Goal: Task Accomplishment & Management: Manage account settings

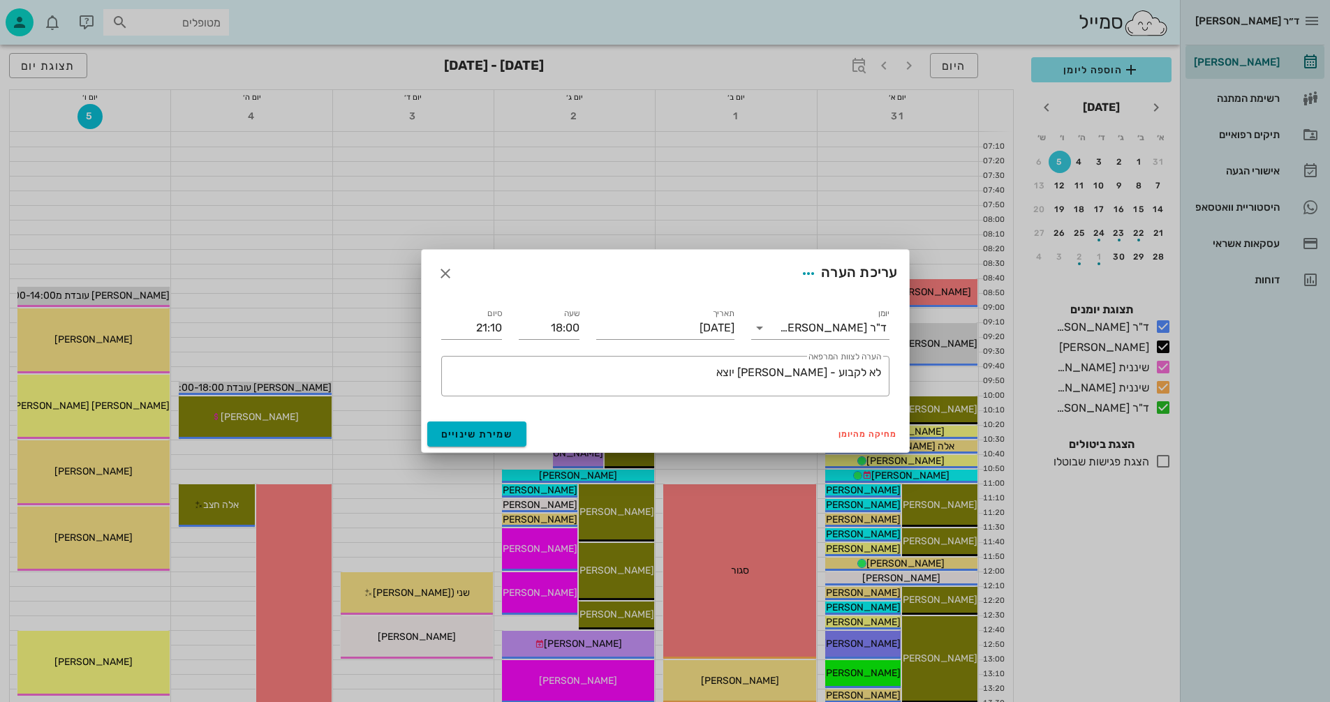
scroll to position [661, 0]
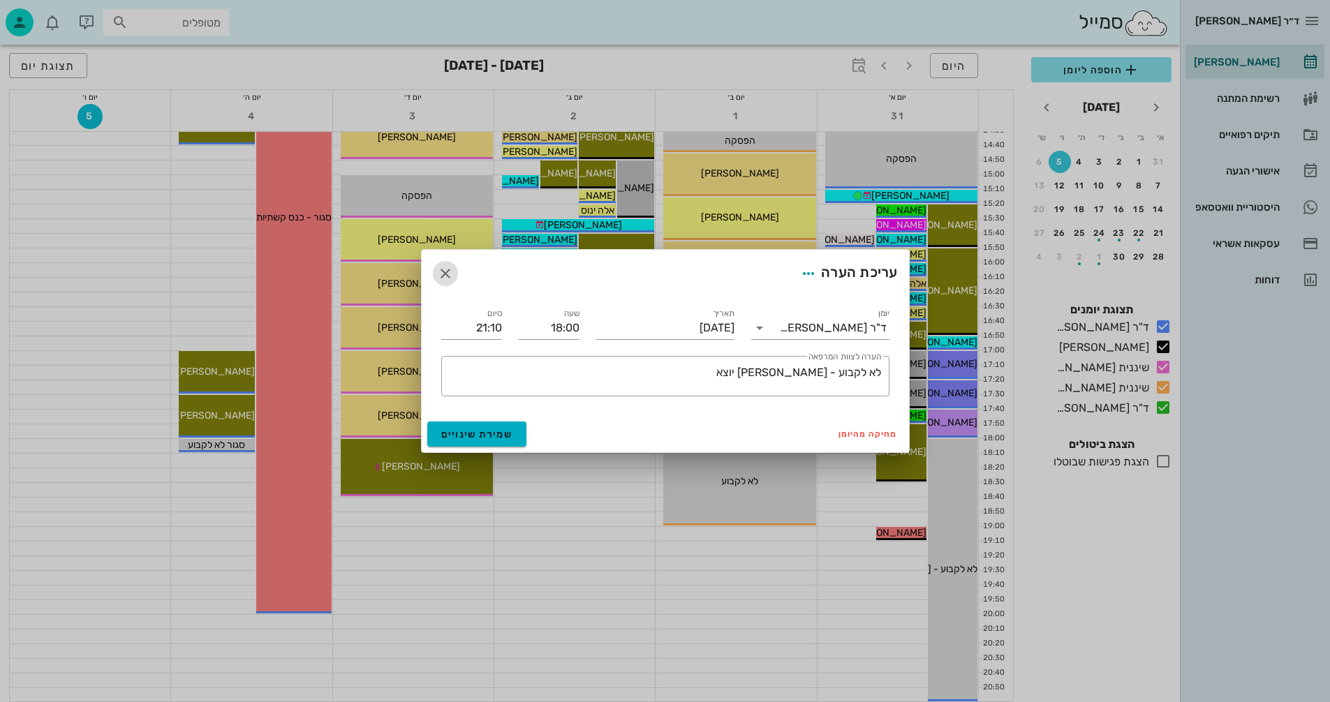
click at [445, 270] on icon "button" at bounding box center [445, 273] width 17 height 17
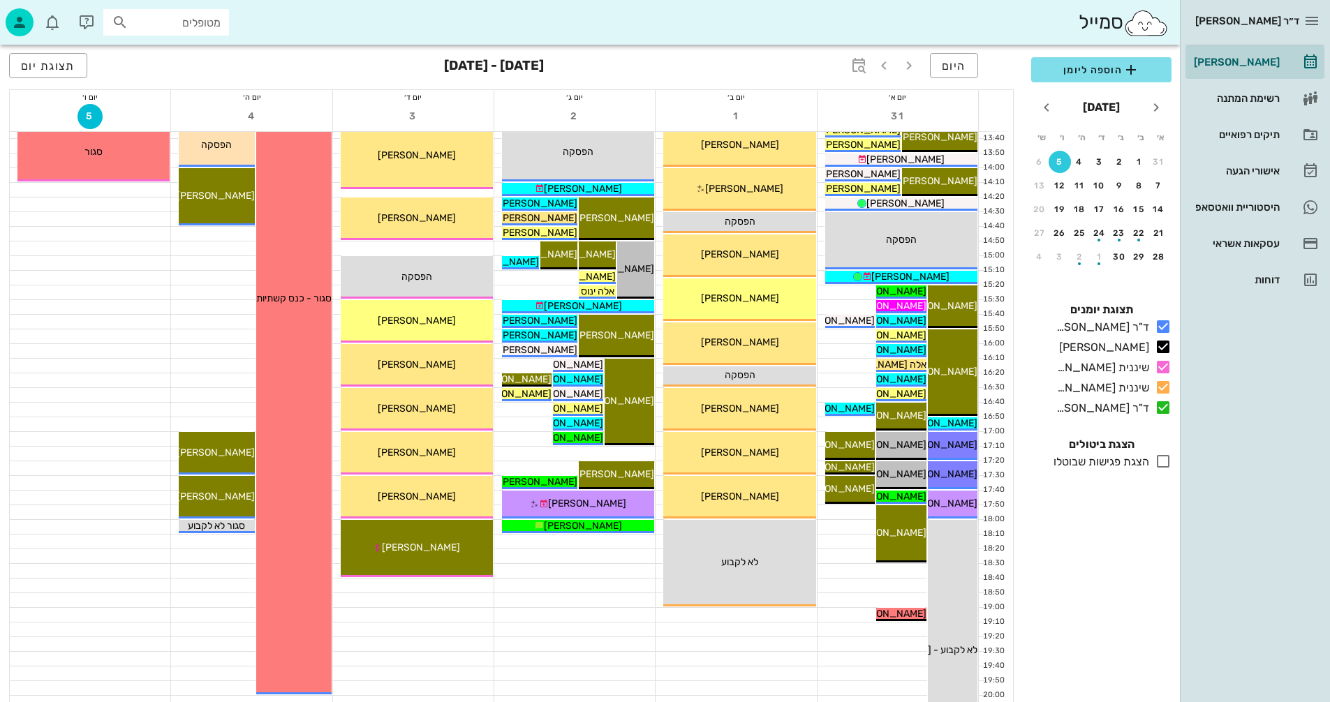
scroll to position [591, 0]
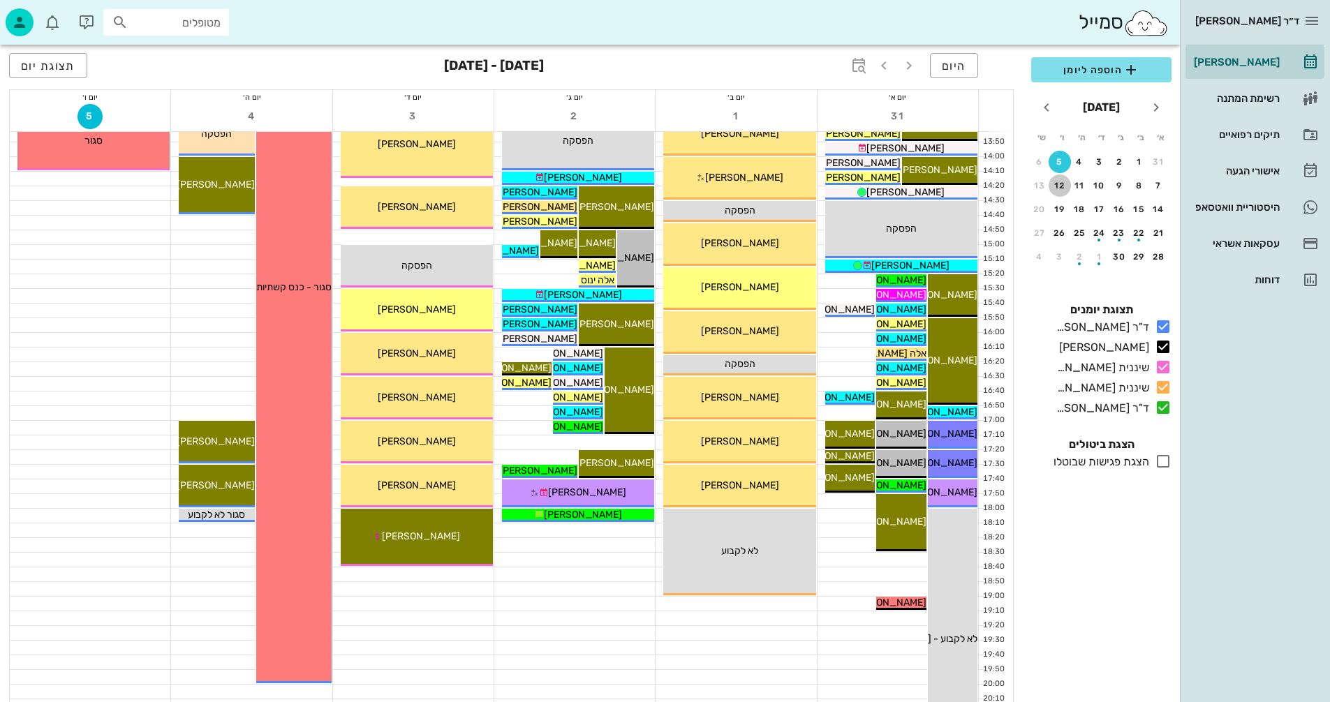
click at [1059, 188] on div "12" at bounding box center [1059, 186] width 22 height 10
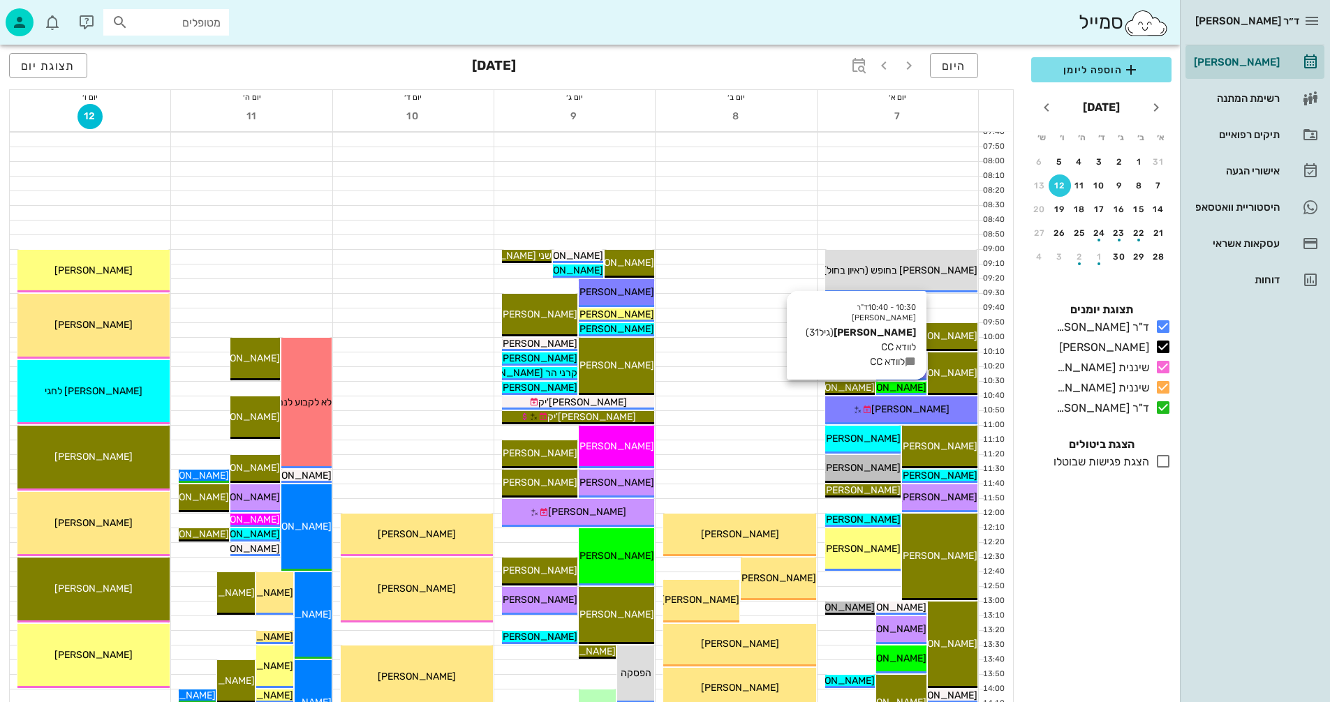
scroll to position [103, 0]
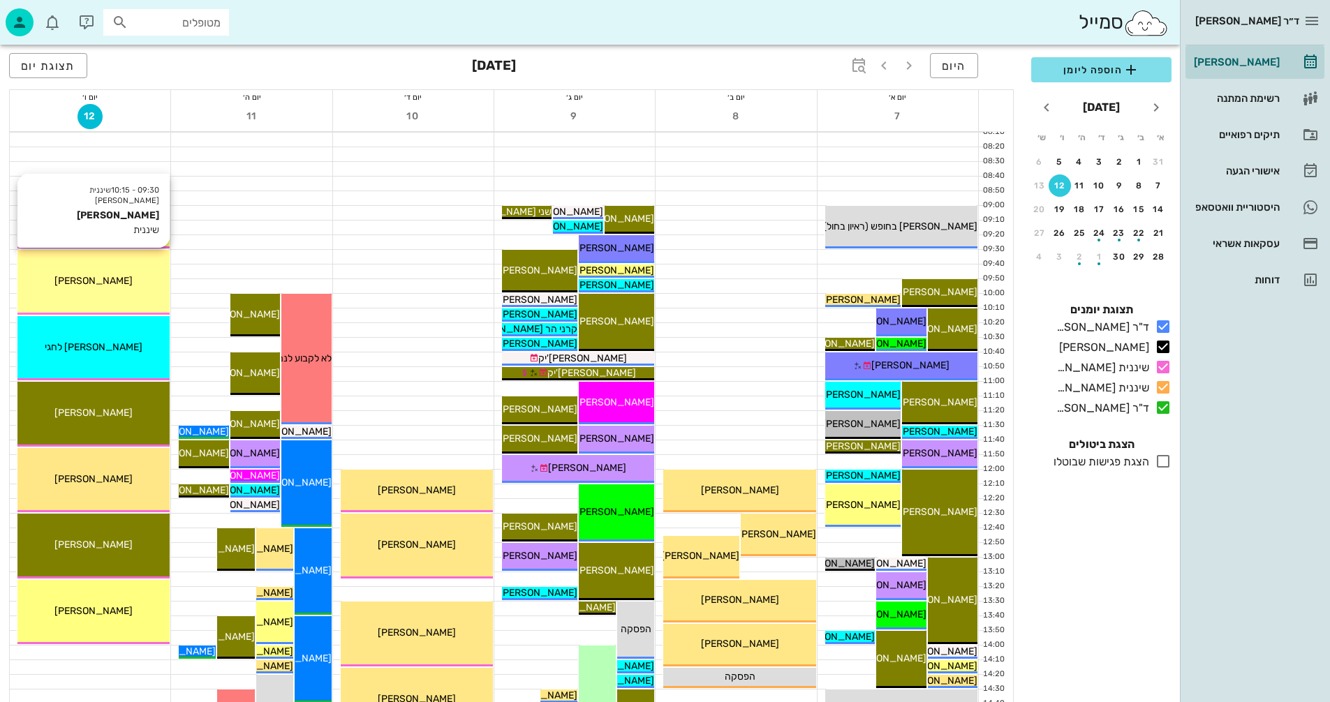
click at [135, 283] on div "[PERSON_NAME]" at bounding box center [93, 281] width 152 height 15
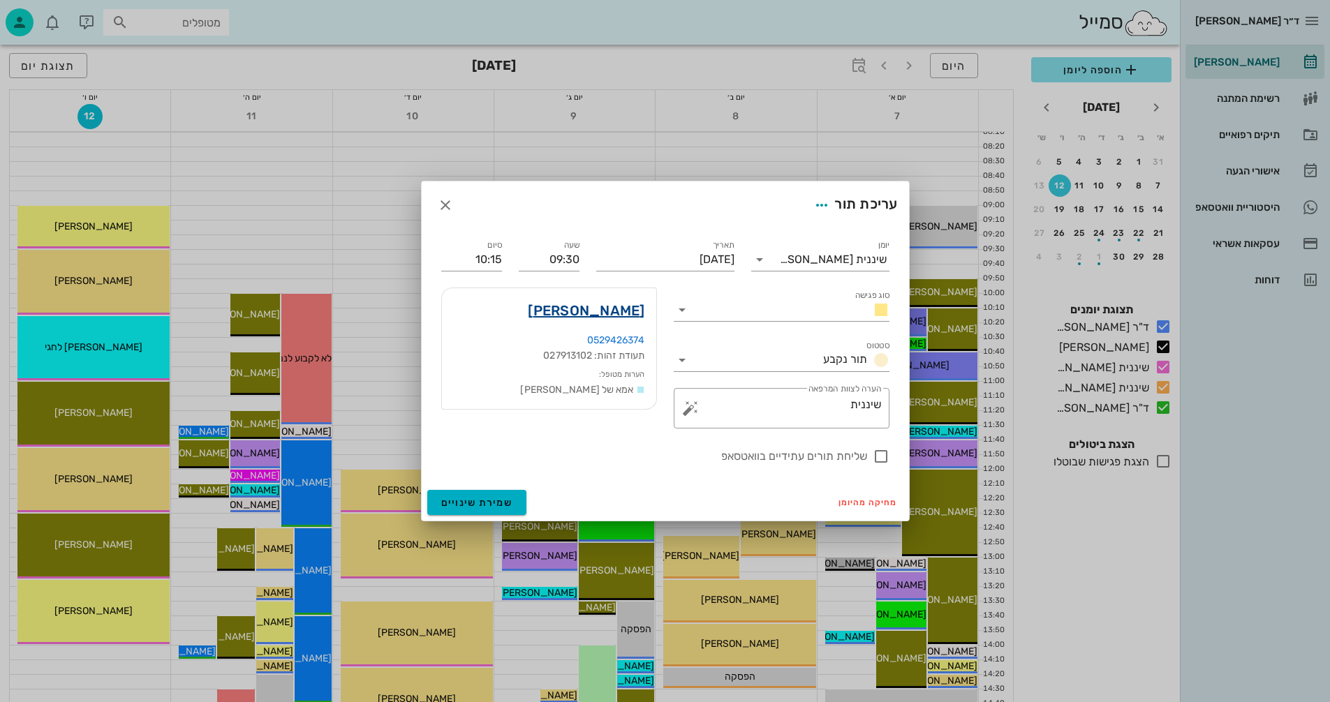
click at [630, 309] on link "[PERSON_NAME]" at bounding box center [586, 310] width 117 height 22
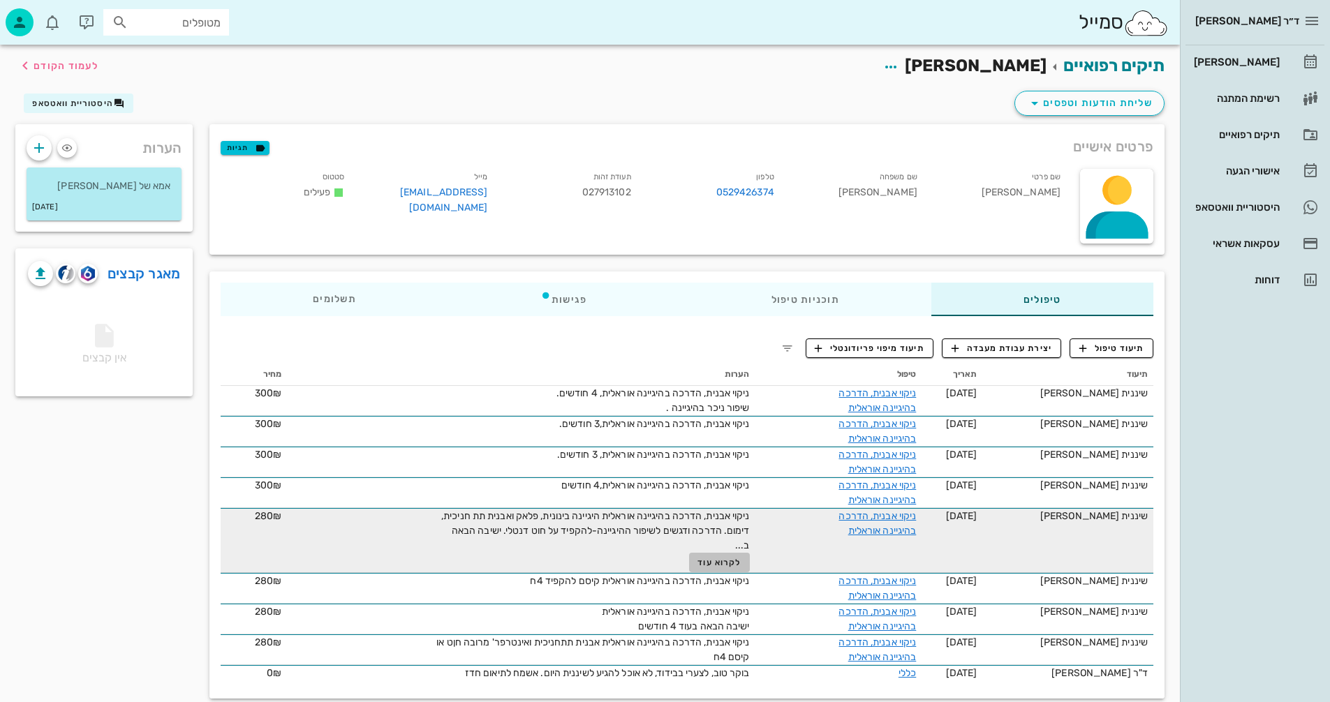
click at [713, 558] on span "לקרוא עוד" at bounding box center [718, 563] width 43 height 10
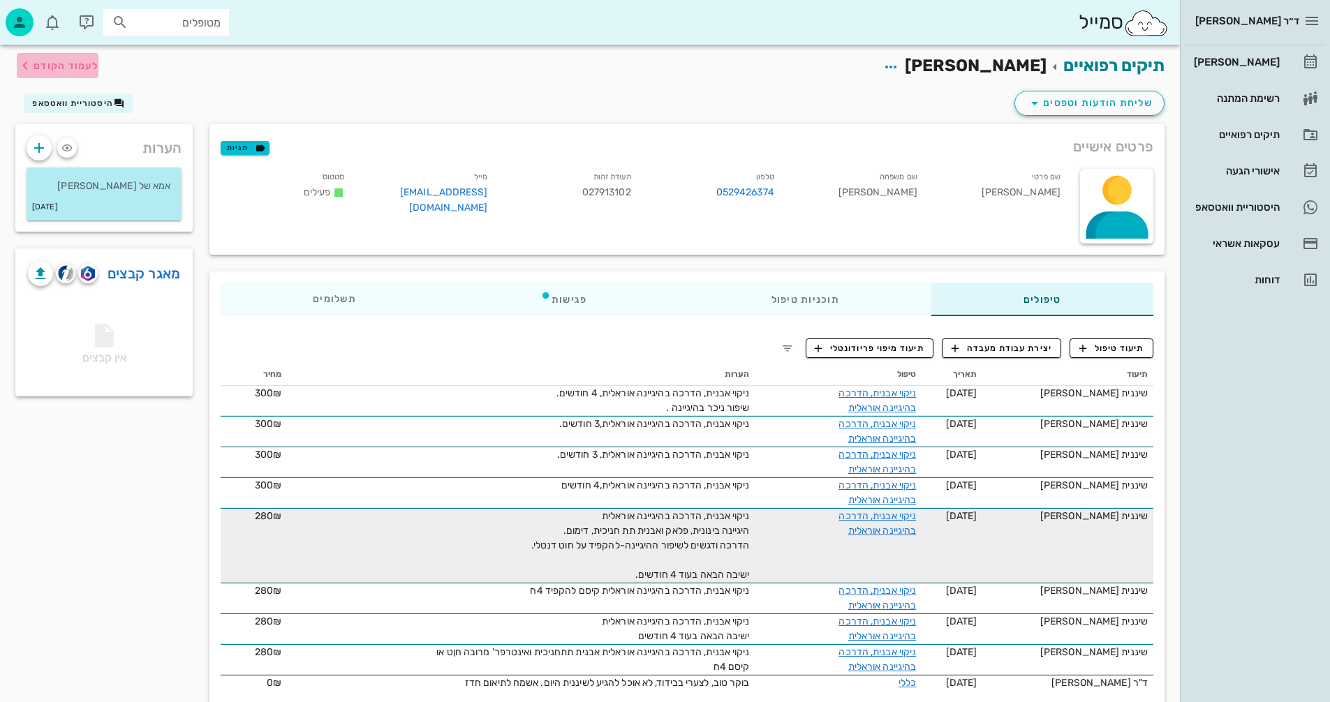
click at [20, 73] on icon "button" at bounding box center [25, 65] width 17 height 17
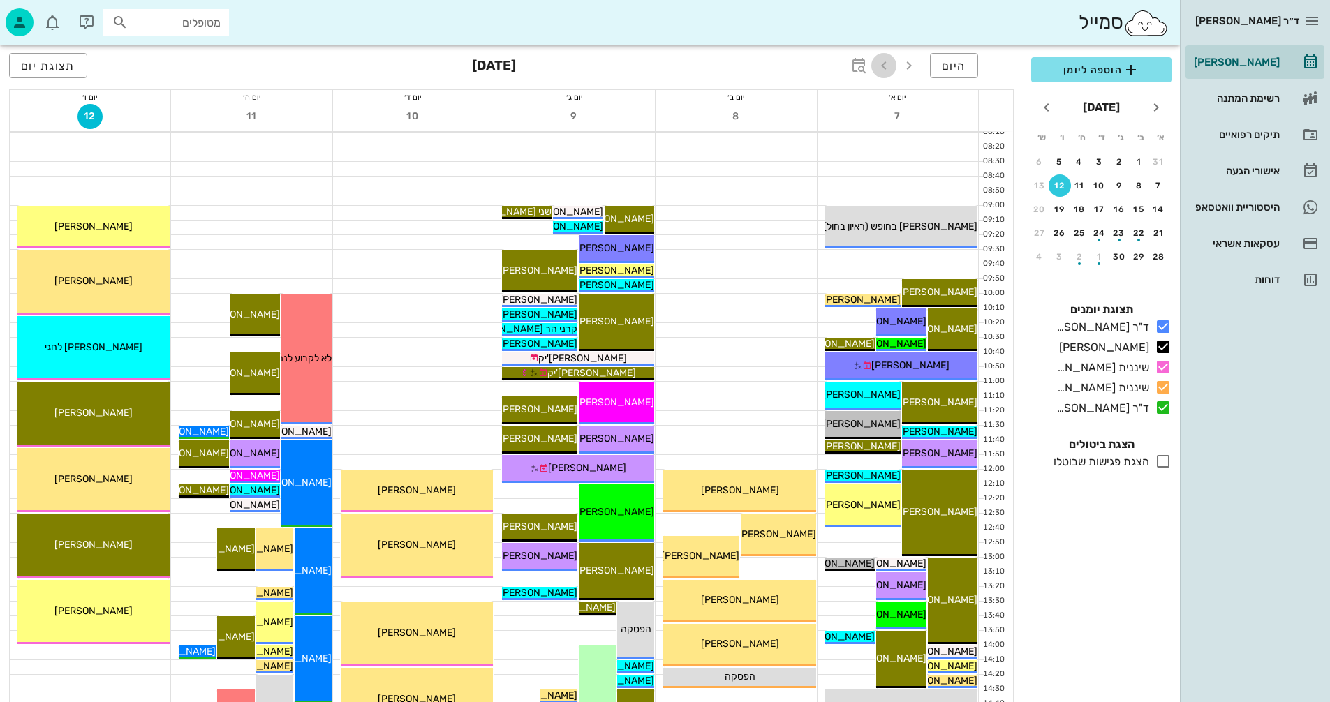
click at [882, 61] on icon "button" at bounding box center [883, 65] width 17 height 17
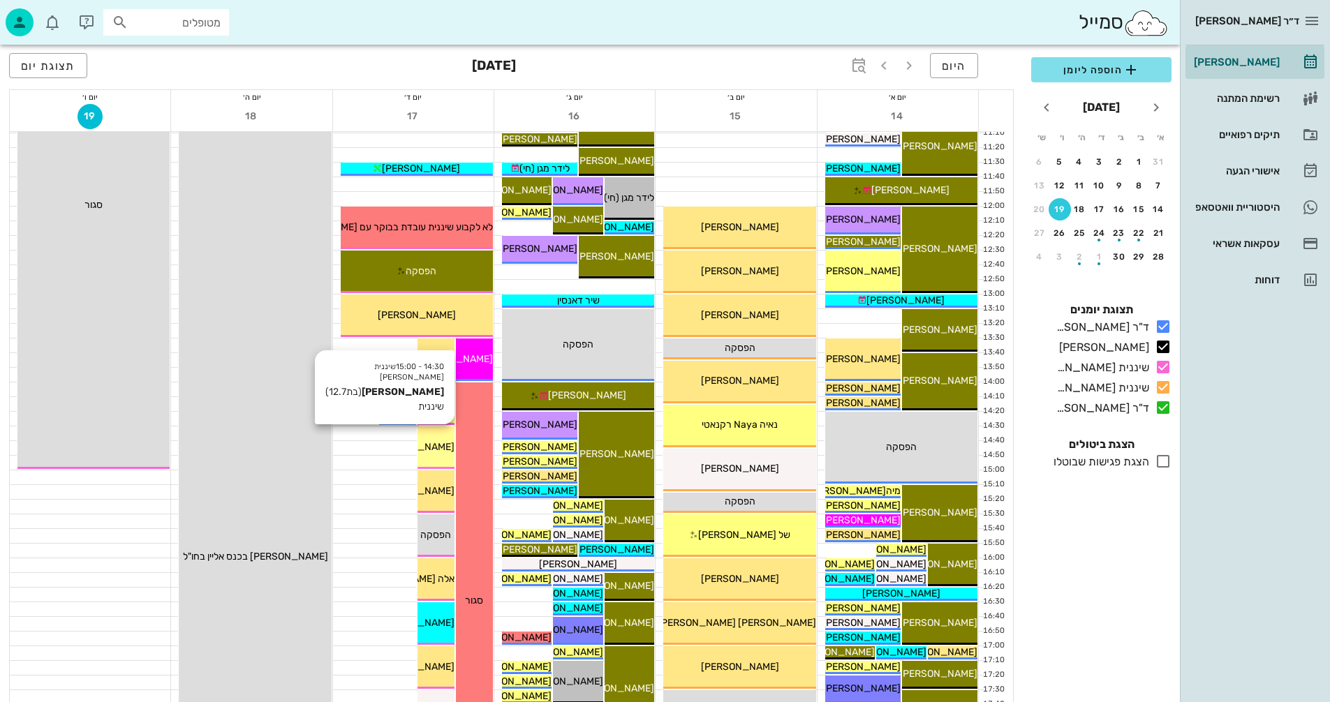
scroll to position [279, 0]
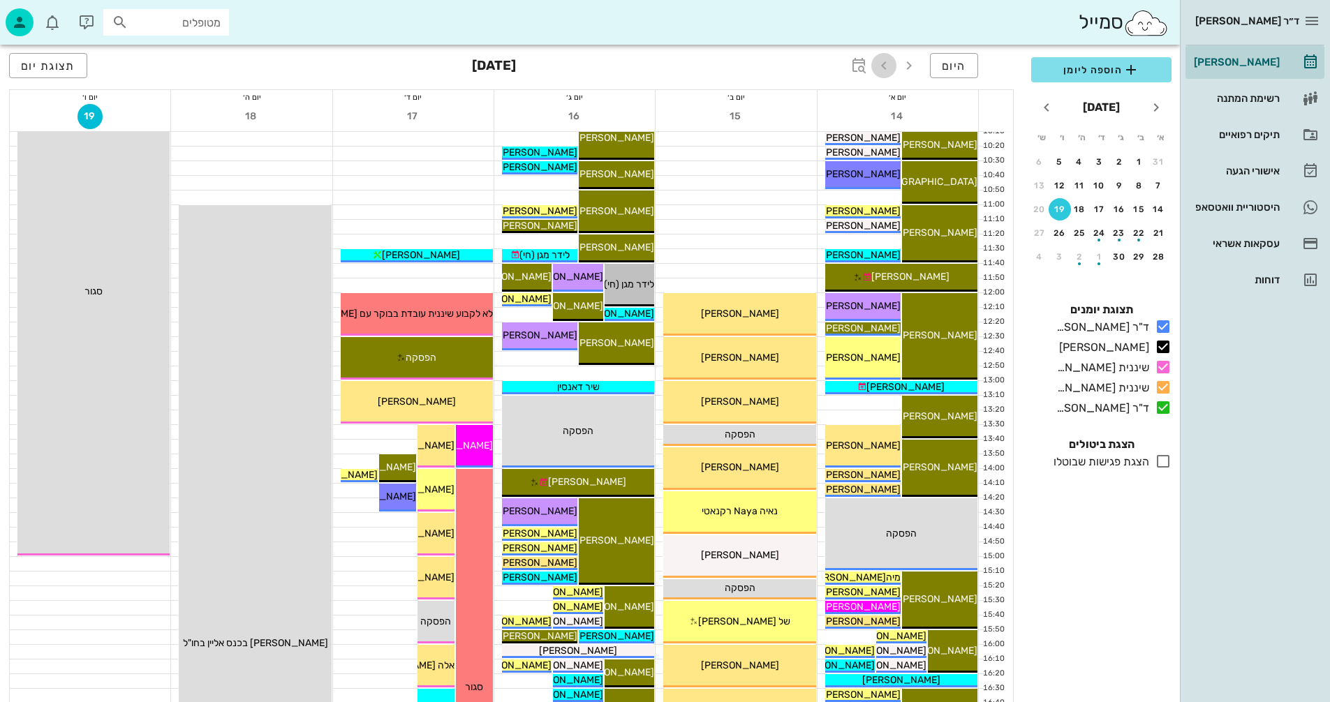
click at [883, 68] on icon "button" at bounding box center [883, 65] width 17 height 17
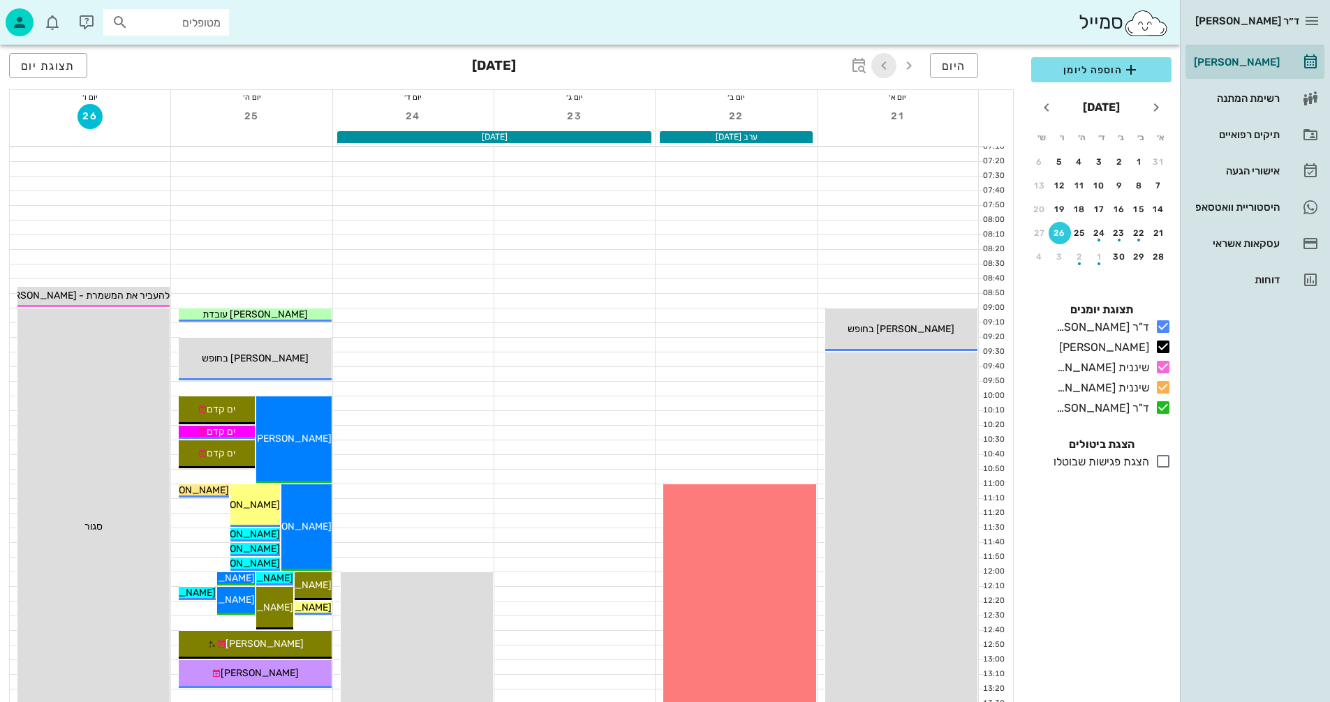
click at [884, 64] on icon "button" at bounding box center [883, 65] width 17 height 17
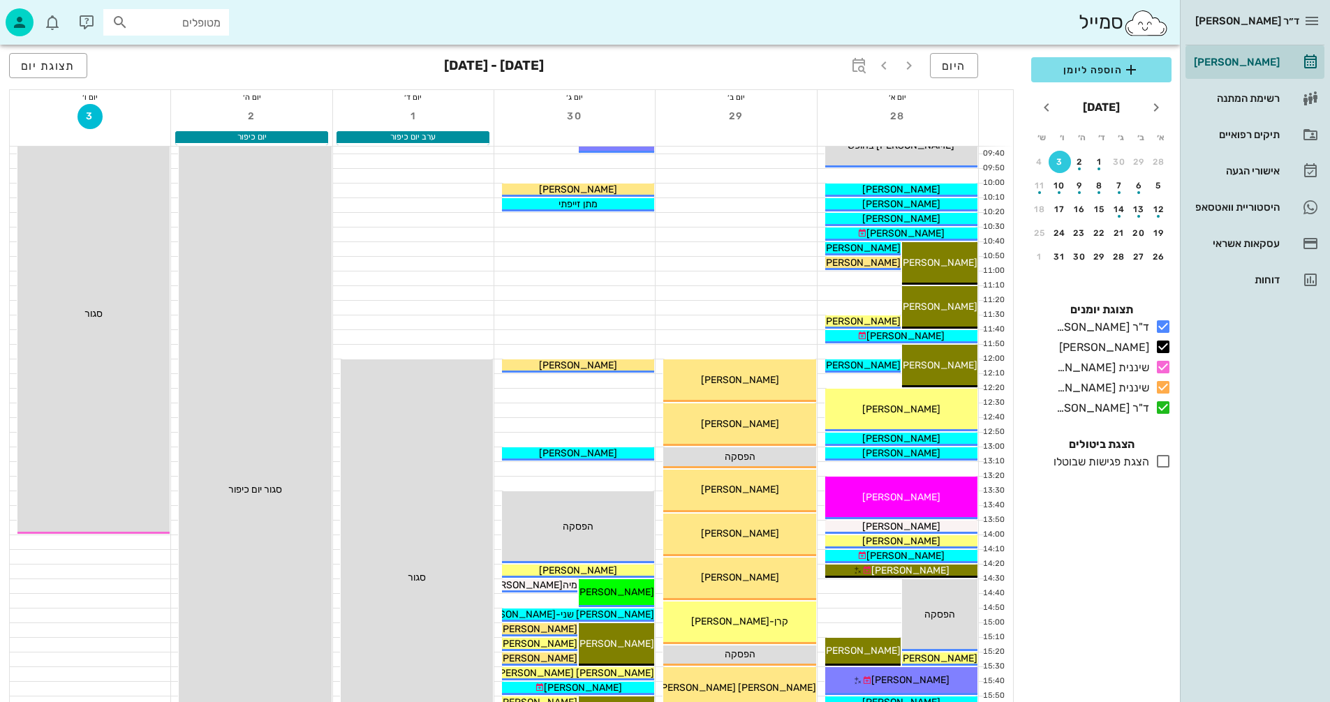
scroll to position [209, 0]
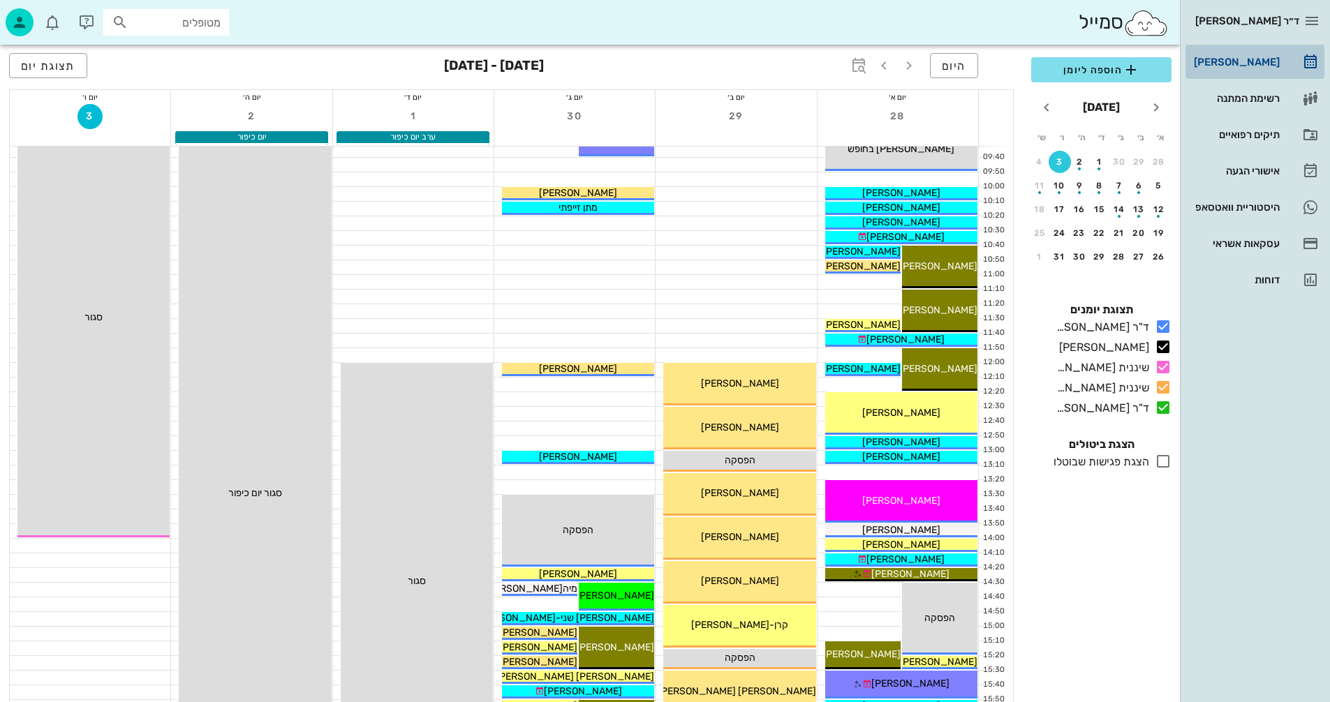
click at [1234, 50] on link "[PERSON_NAME]" at bounding box center [1254, 62] width 139 height 34
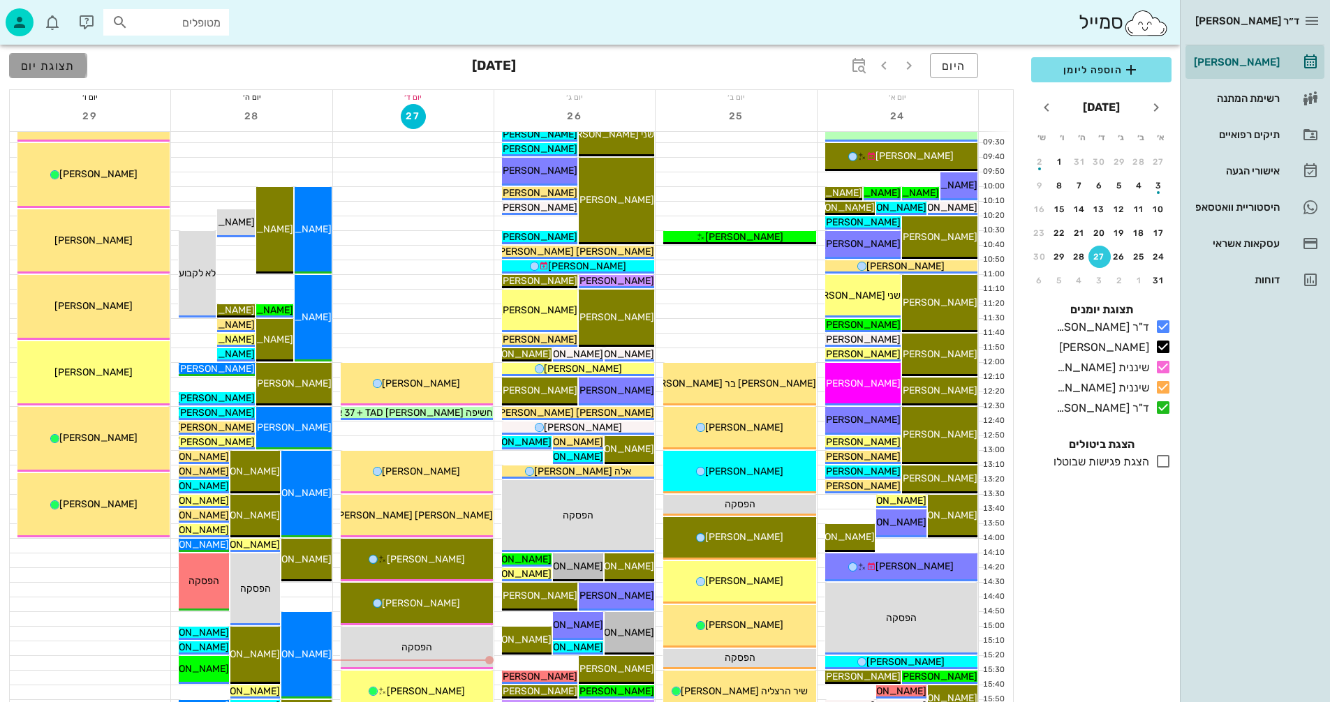
click at [63, 73] on button "תצוגת יום" at bounding box center [48, 65] width 78 height 25
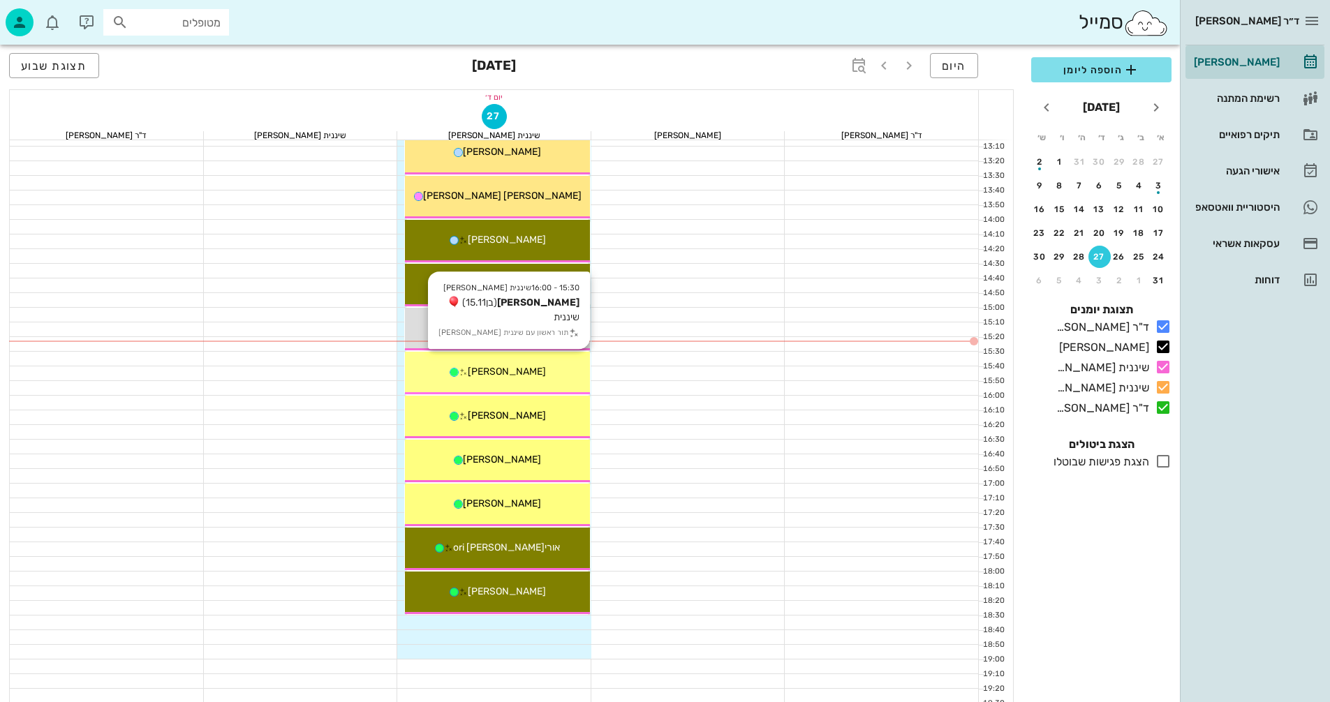
scroll to position [558, 0]
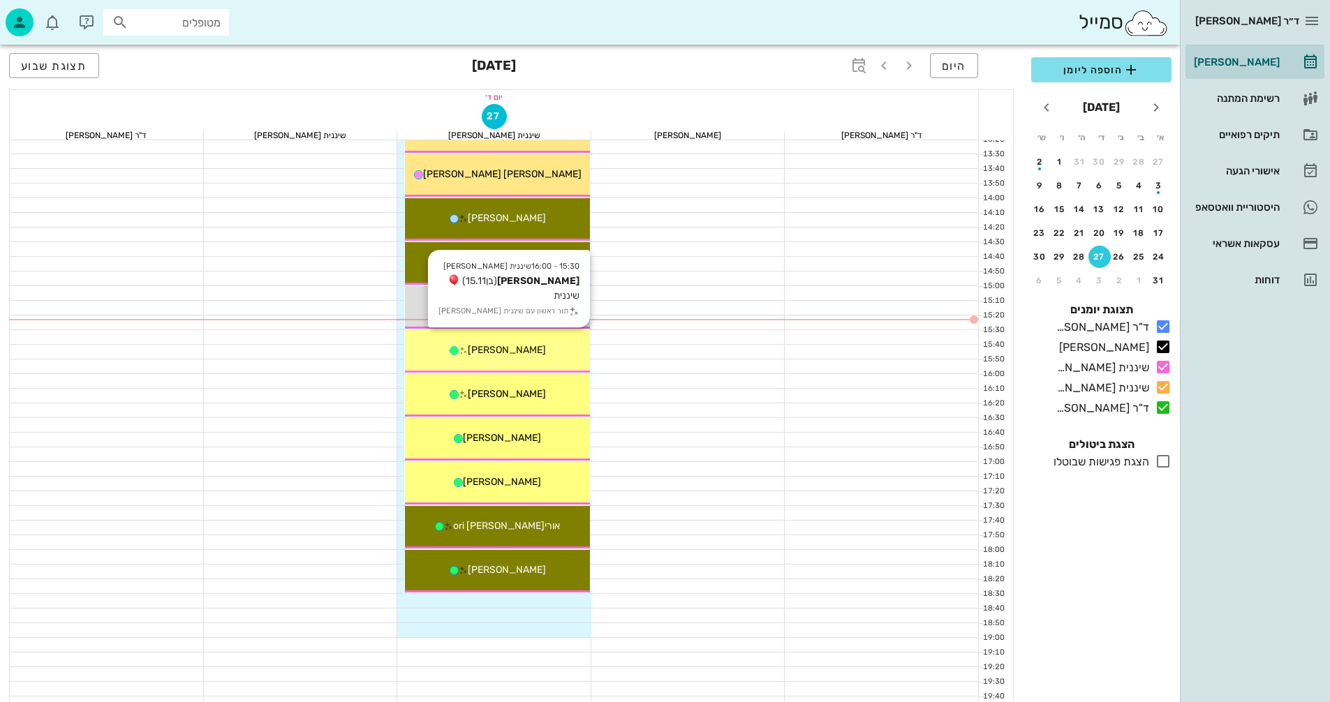
drag, startPoint x: 549, startPoint y: 354, endPoint x: 570, endPoint y: 355, distance: 21.0
click at [570, 355] on div "[PERSON_NAME]" at bounding box center [497, 350] width 185 height 15
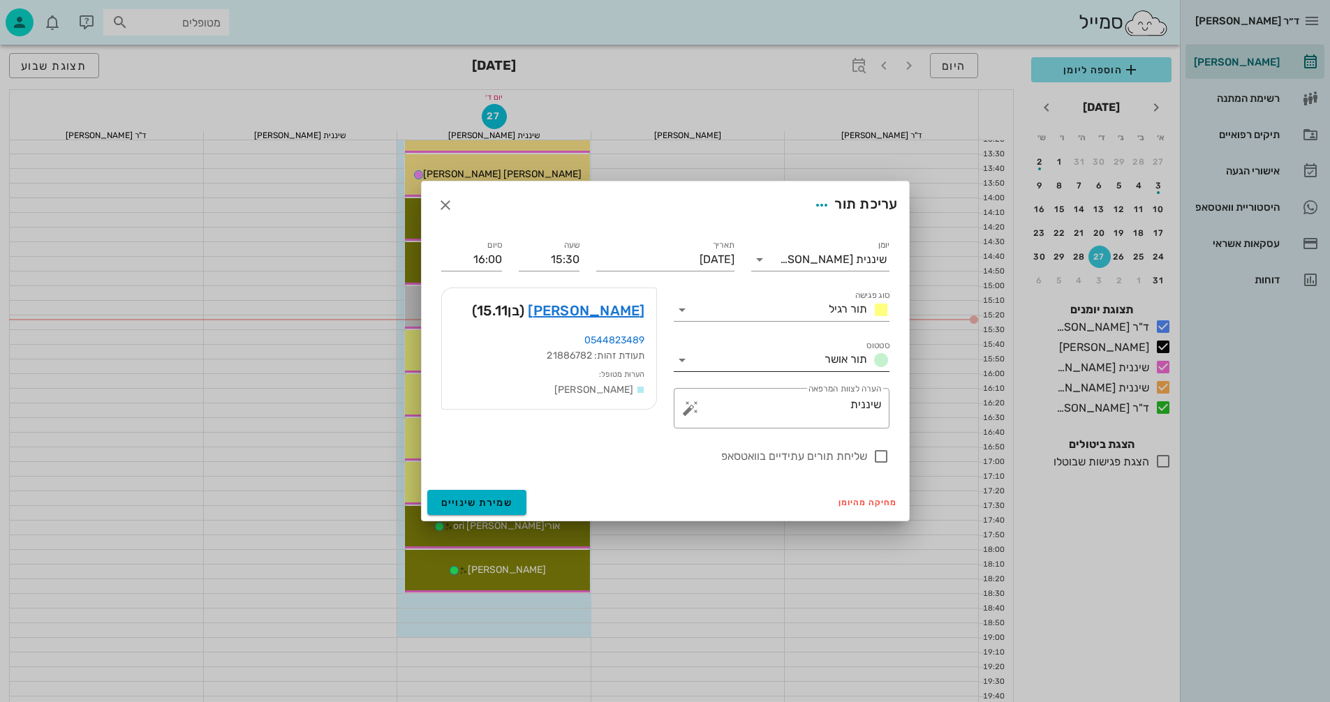
click at [841, 357] on span "תור אושר" at bounding box center [845, 359] width 43 height 13
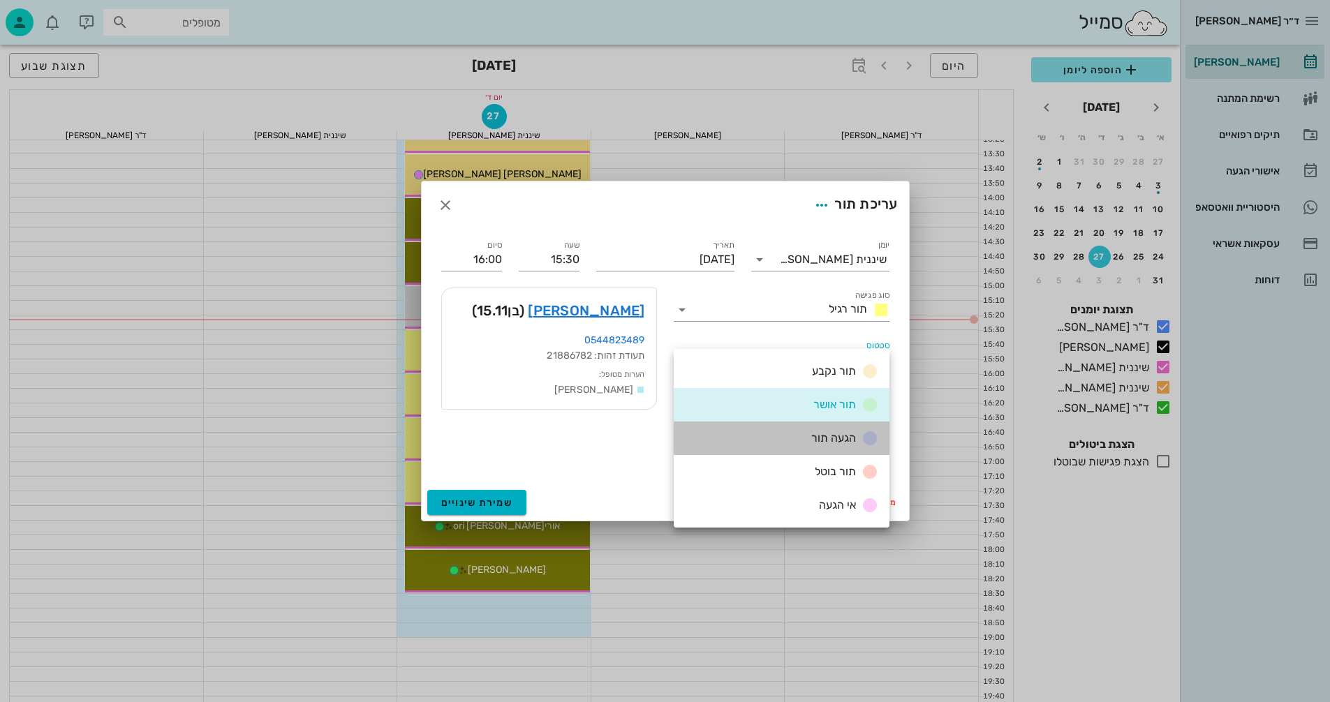
click at [843, 442] on span "הגעה תור" at bounding box center [833, 437] width 45 height 13
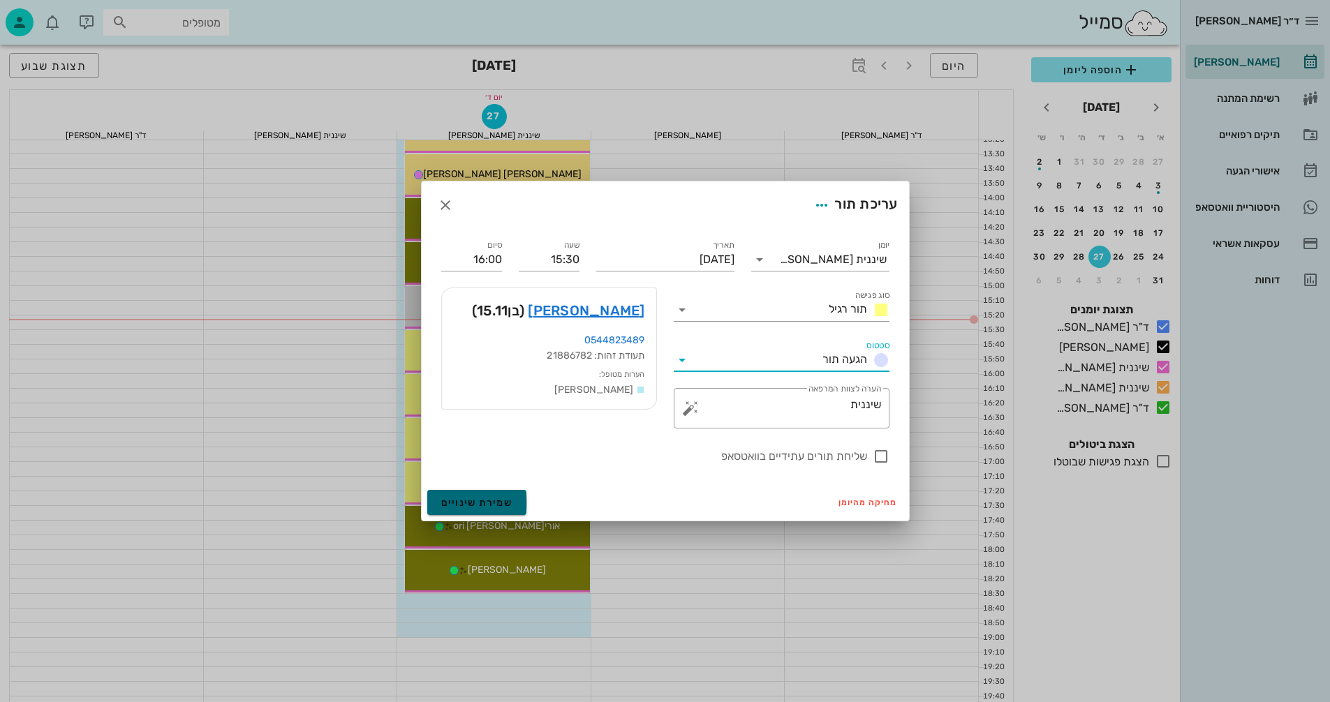
click at [519, 513] on button "שמירת שינויים" at bounding box center [477, 502] width 100 height 25
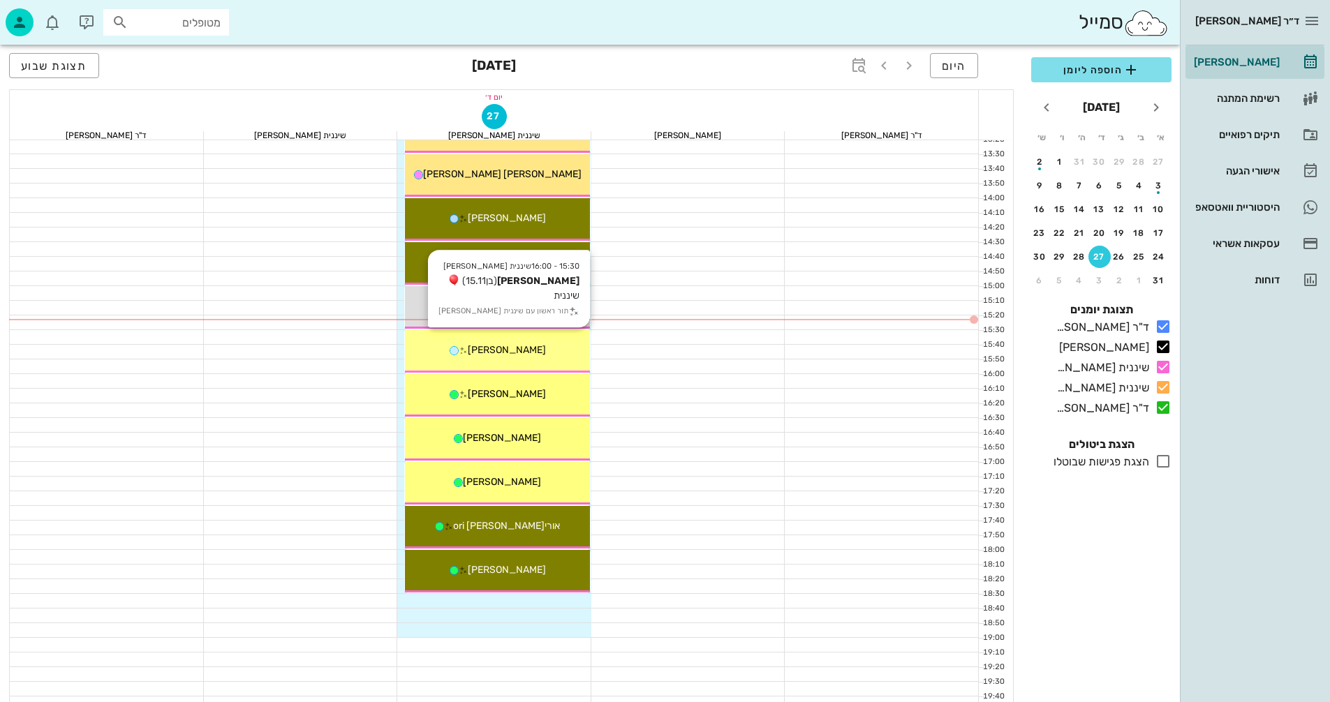
click at [507, 357] on div "[PERSON_NAME]" at bounding box center [497, 350] width 185 height 15
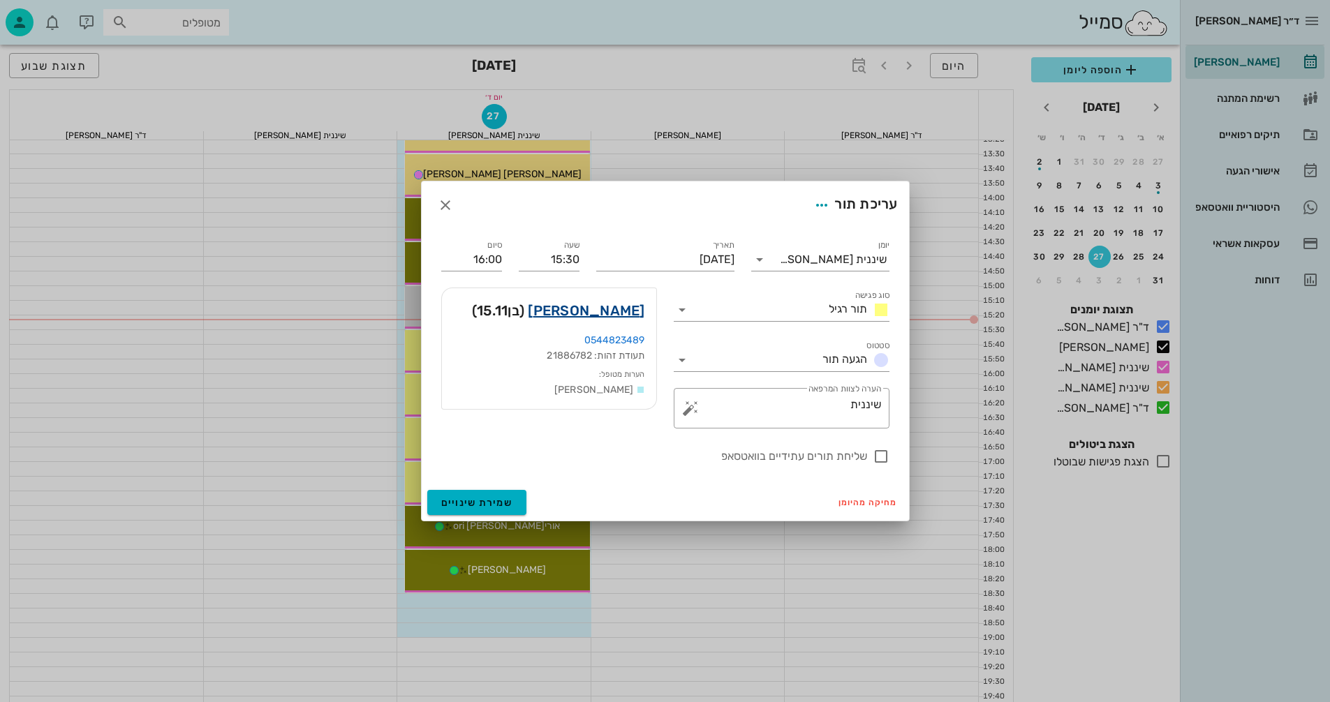
click at [612, 316] on link "[PERSON_NAME]" at bounding box center [586, 310] width 117 height 22
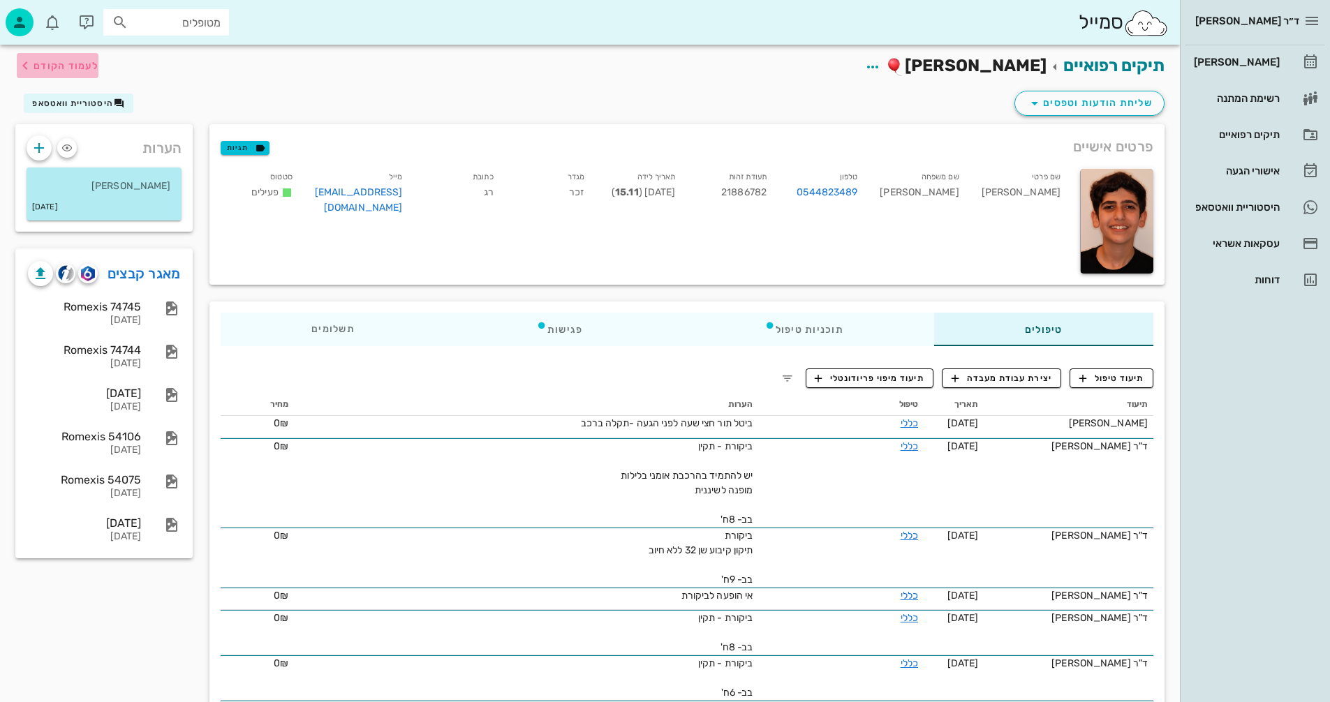
click at [40, 60] on span "לעמוד הקודם" at bounding box center [66, 66] width 65 height 12
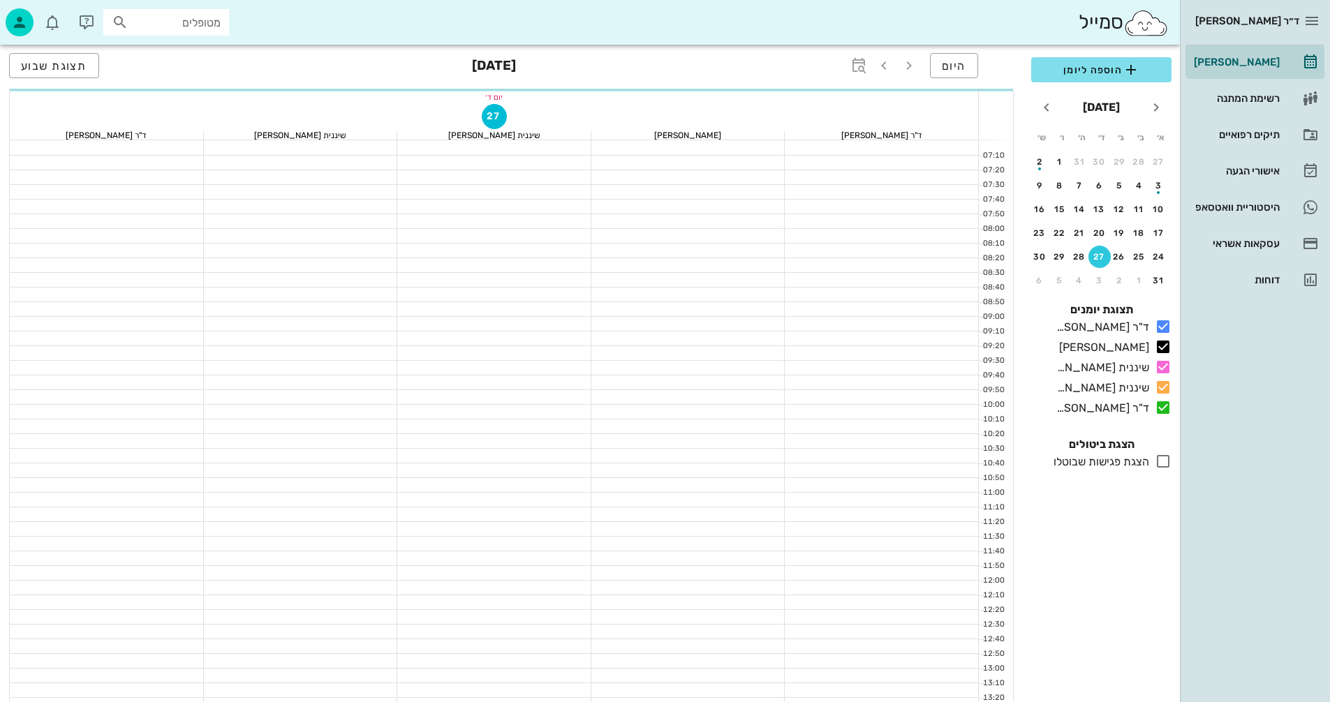
scroll to position [558, 0]
